Goal: Transaction & Acquisition: Register for event/course

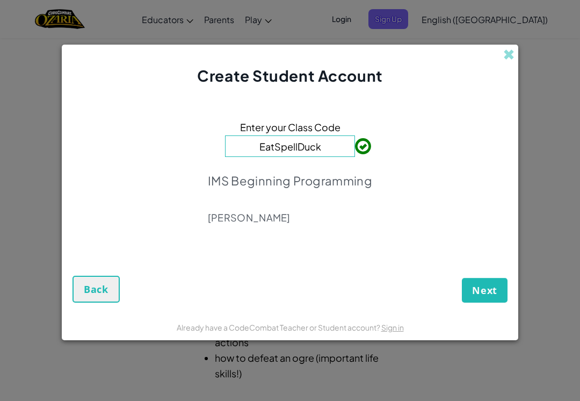
click at [483, 286] on span "Next" at bounding box center [484, 290] width 25 height 13
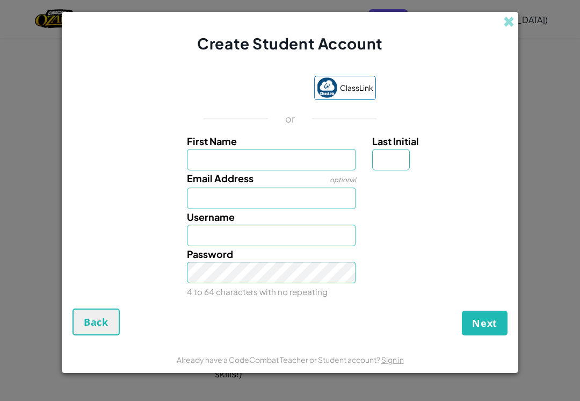
click at [270, 95] on div "Sign in with Google. Opens in new tab" at bounding box center [254, 89] width 99 height 24
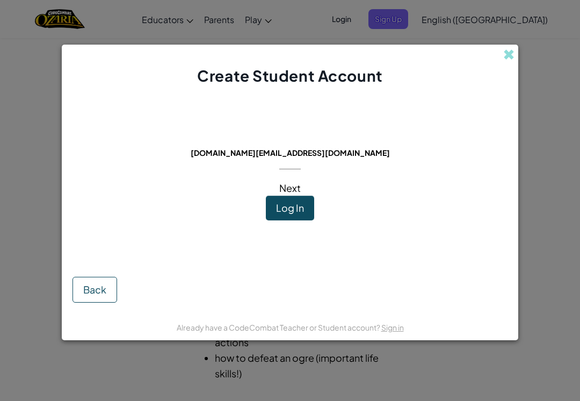
click at [272, 220] on button "Log In" at bounding box center [290, 208] width 48 height 25
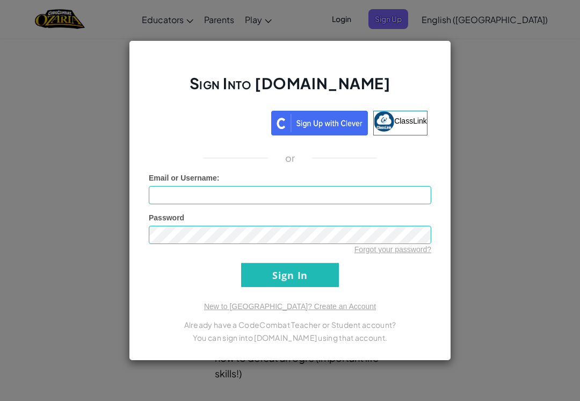
click at [238, 128] on div "Sign in with Google. Opens in new tab" at bounding box center [209, 122] width 113 height 24
